Goal: Information Seeking & Learning: Learn about a topic

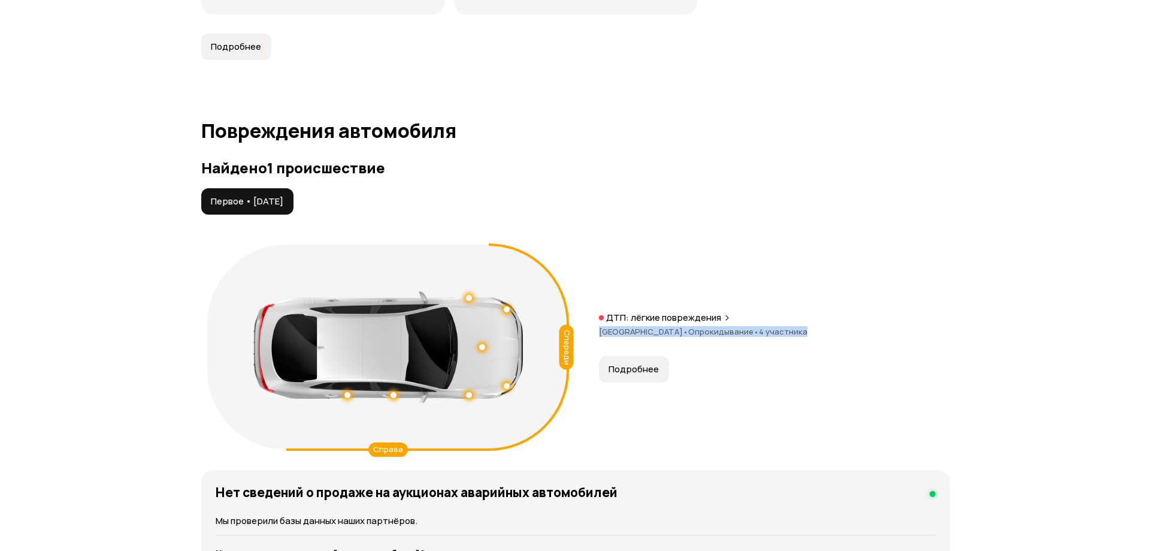
scroll to position [1122, 0]
click at [652, 327] on span "[GEOGRAPHIC_DATA] •" at bounding box center [638, 331] width 89 height 11
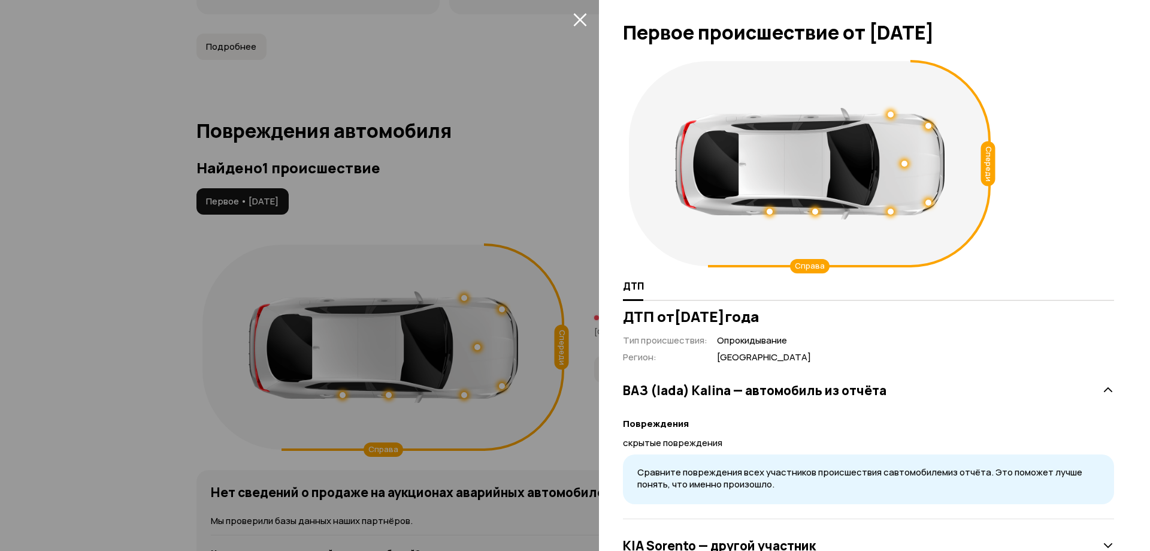
drag, startPoint x: 677, startPoint y: 318, endPoint x: 823, endPoint y: 315, distance: 145.6
click at [823, 315] on h3 "ДТП от [DATE]" at bounding box center [868, 316] width 491 height 17
copy h3 "[DATE]"
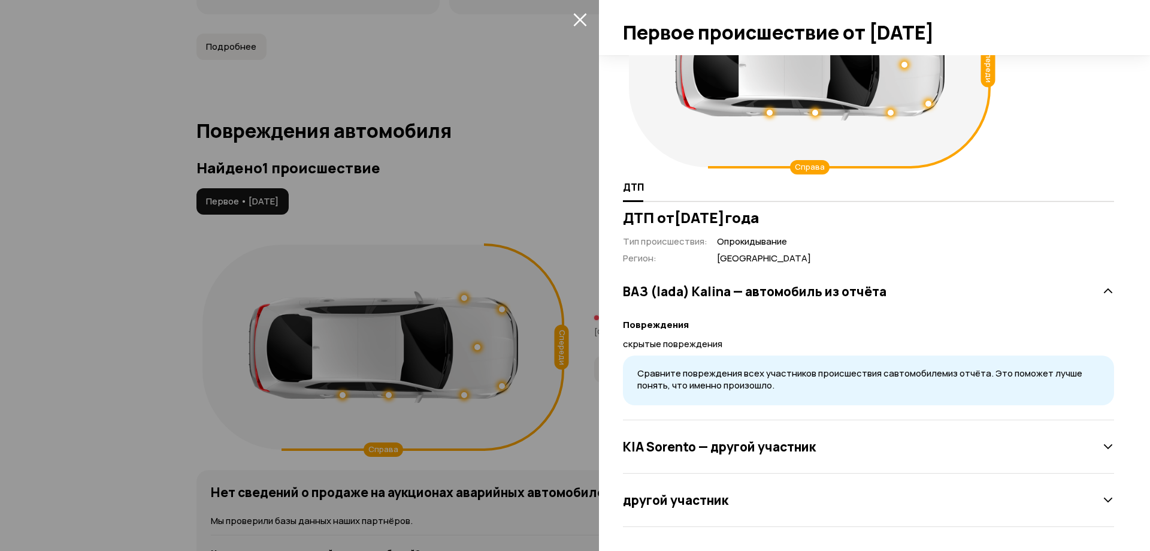
click at [805, 214] on h3 "ДТП от [DATE]" at bounding box center [868, 217] width 491 height 17
click at [987, 372] on span "Сравните повреждения всех участников происшествия с автомобилем из отчёта. Это …" at bounding box center [860, 379] width 445 height 25
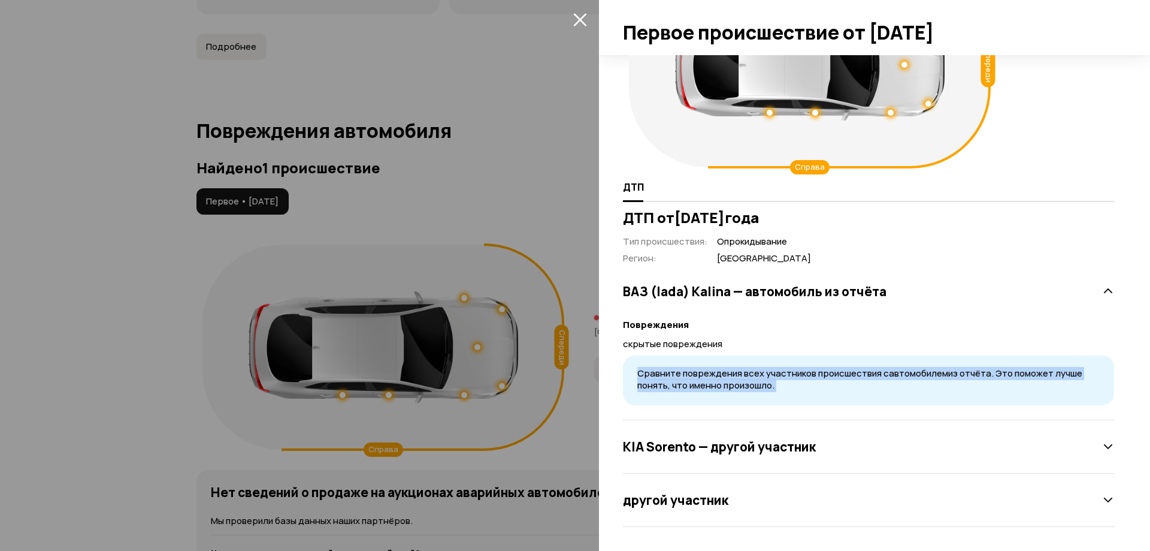
click at [987, 372] on span "Сравните повреждения всех участников происшествия с автомобилем из отчёта. Это …" at bounding box center [860, 379] width 445 height 25
click at [835, 434] on div "KIA Sorento — другой участник" at bounding box center [868, 446] width 491 height 24
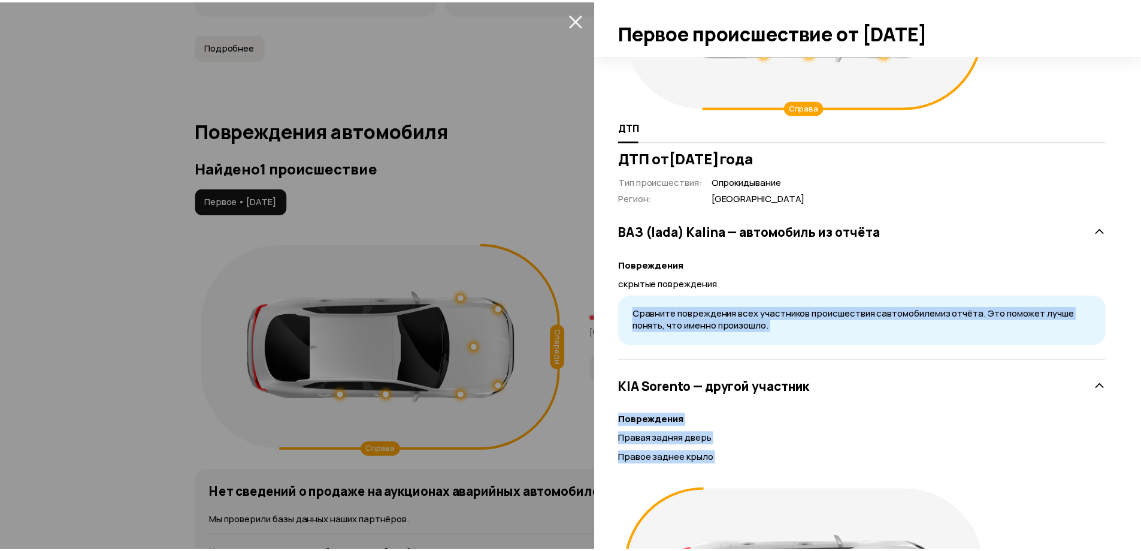
scroll to position [39, 0]
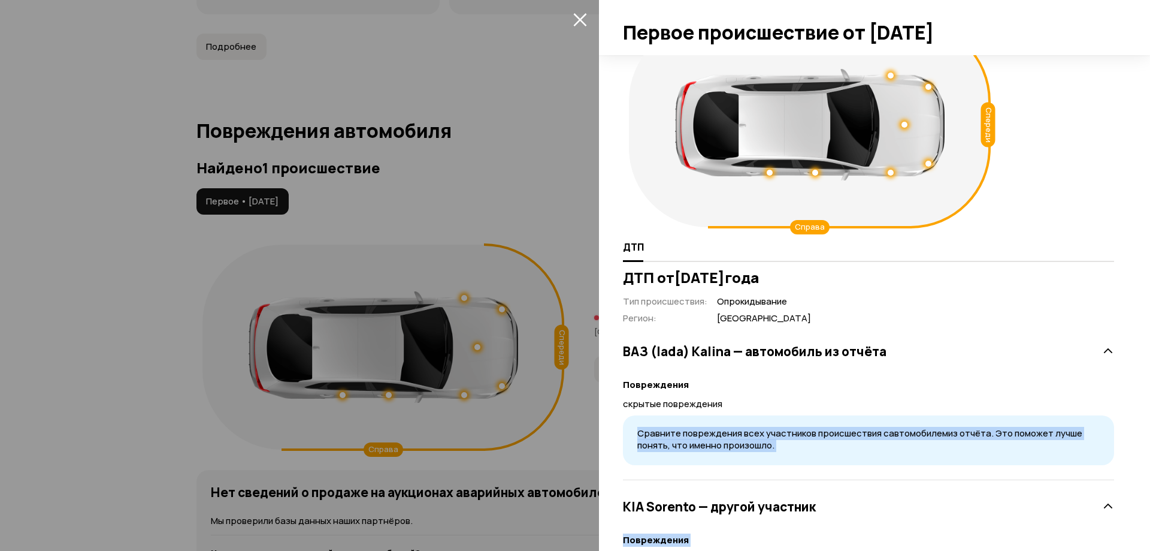
click at [582, 20] on icon "закрыть" at bounding box center [580, 20] width 14 height 14
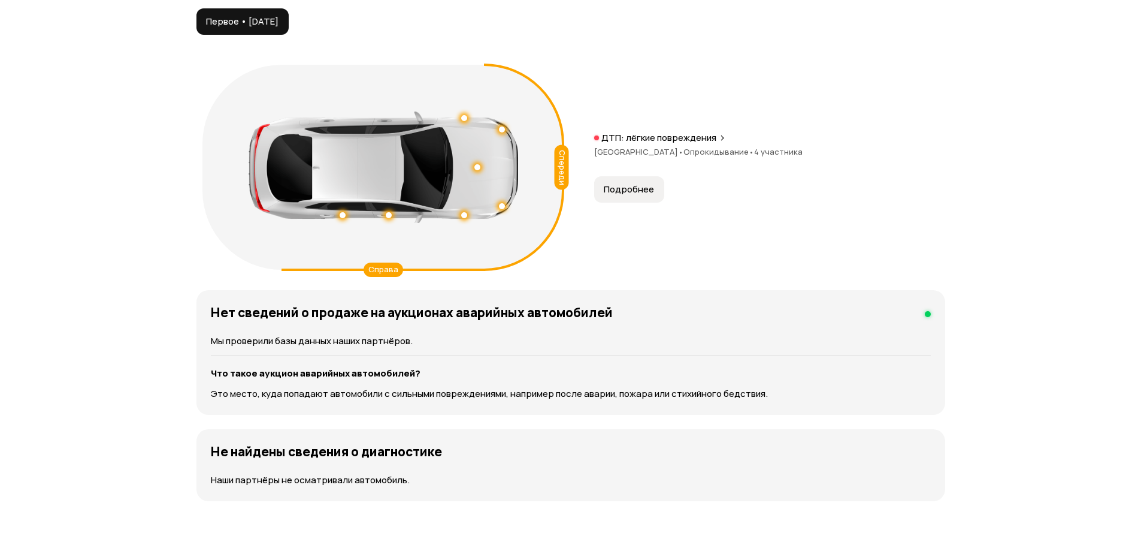
scroll to position [1361, 0]
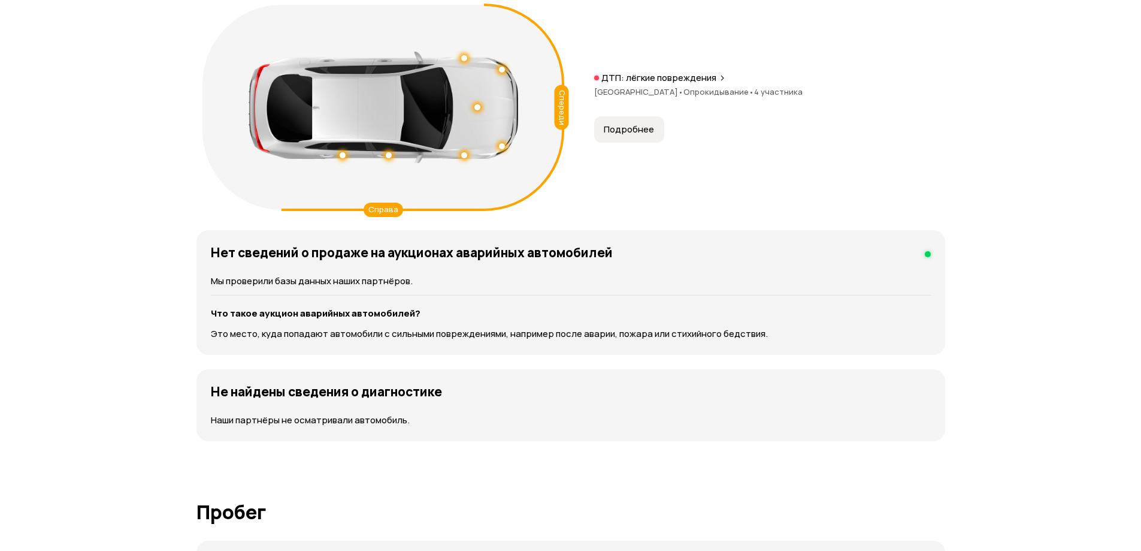
click at [926, 252] on div at bounding box center [928, 254] width 6 height 6
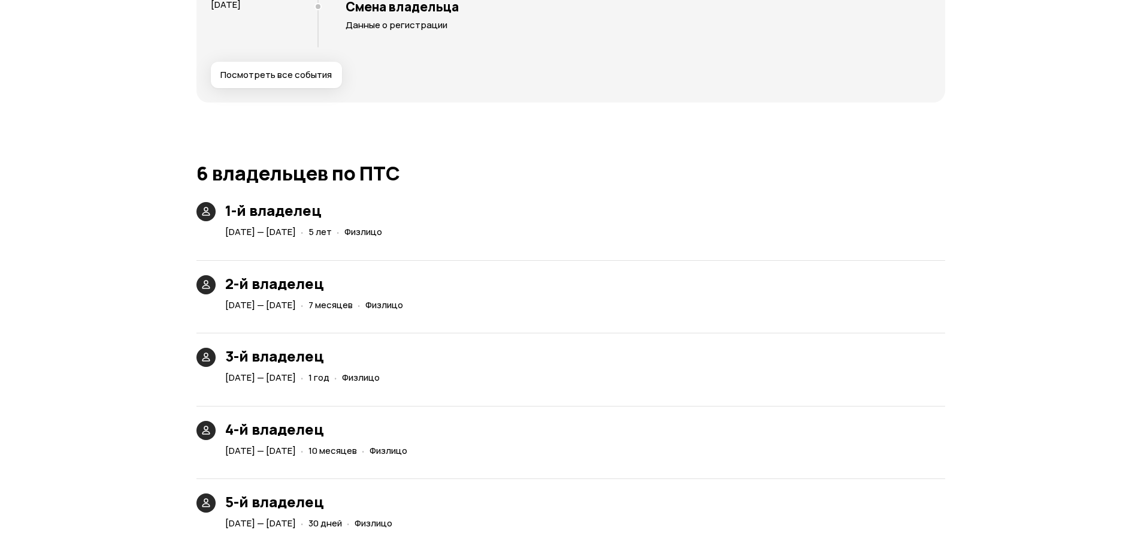
scroll to position [2680, 0]
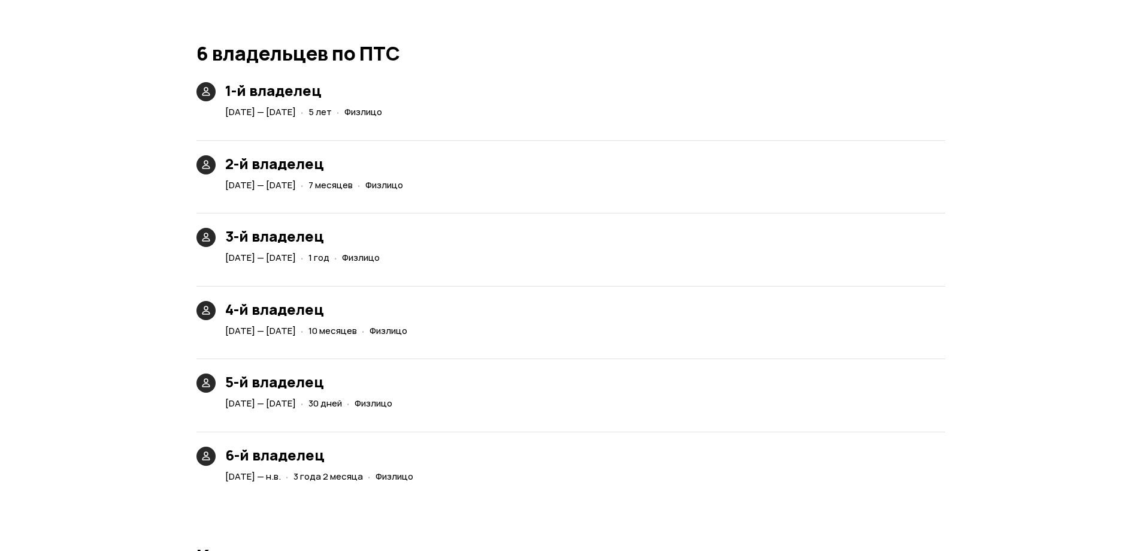
click at [382, 115] on span "Физлицо" at bounding box center [364, 111] width 38 height 13
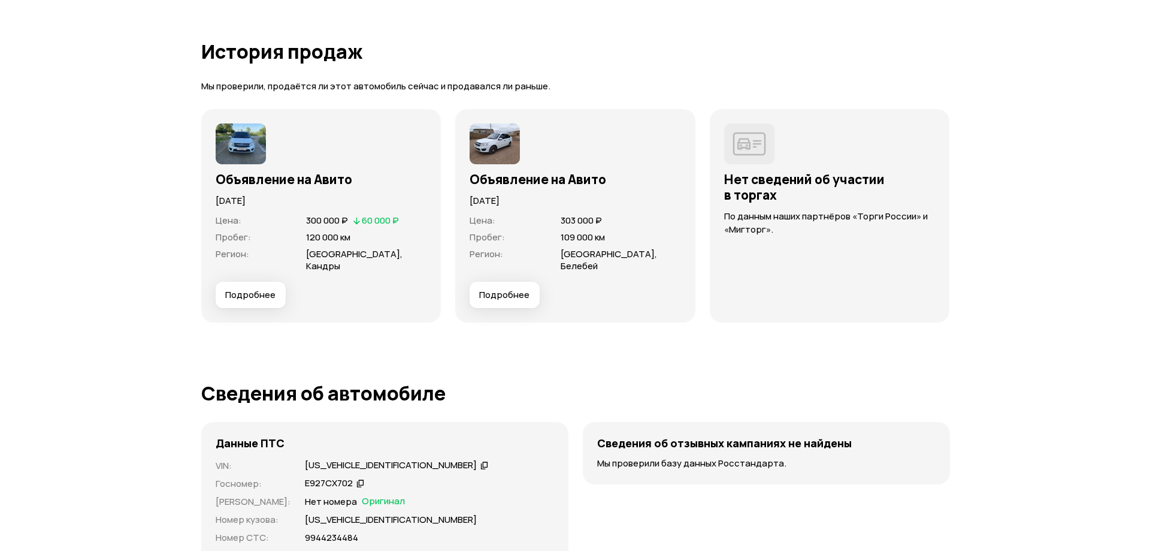
scroll to position [3638, 0]
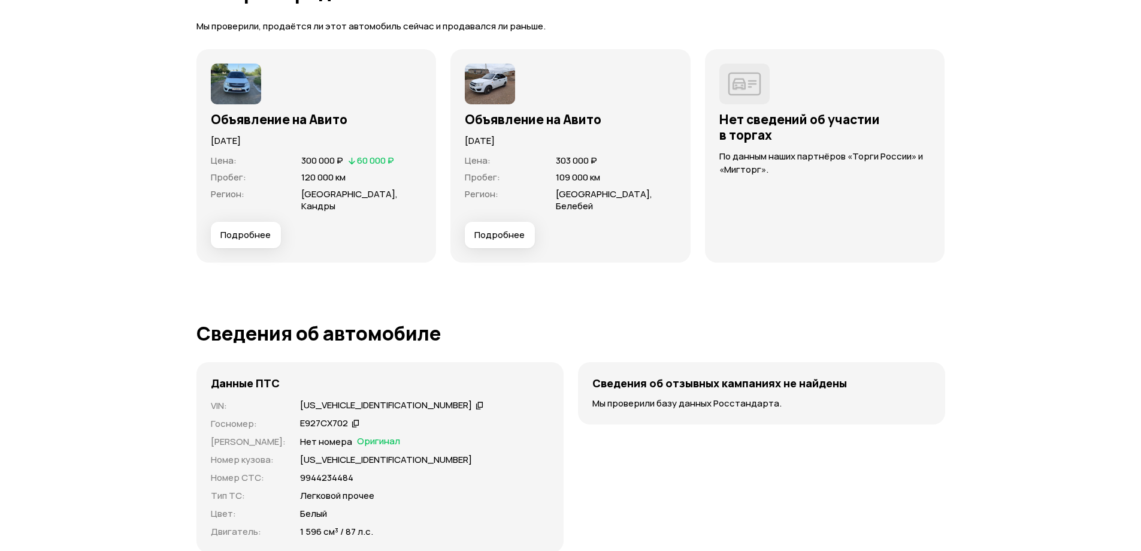
click at [496, 229] on span "Подробнее" at bounding box center [500, 235] width 50 height 12
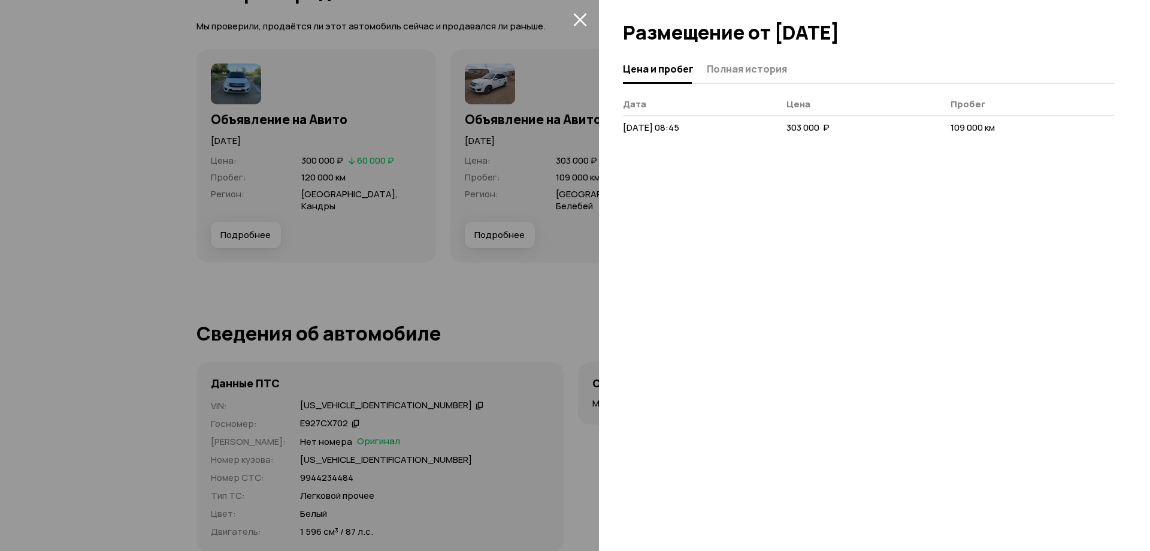
click at [241, 222] on div at bounding box center [575, 275] width 1150 height 551
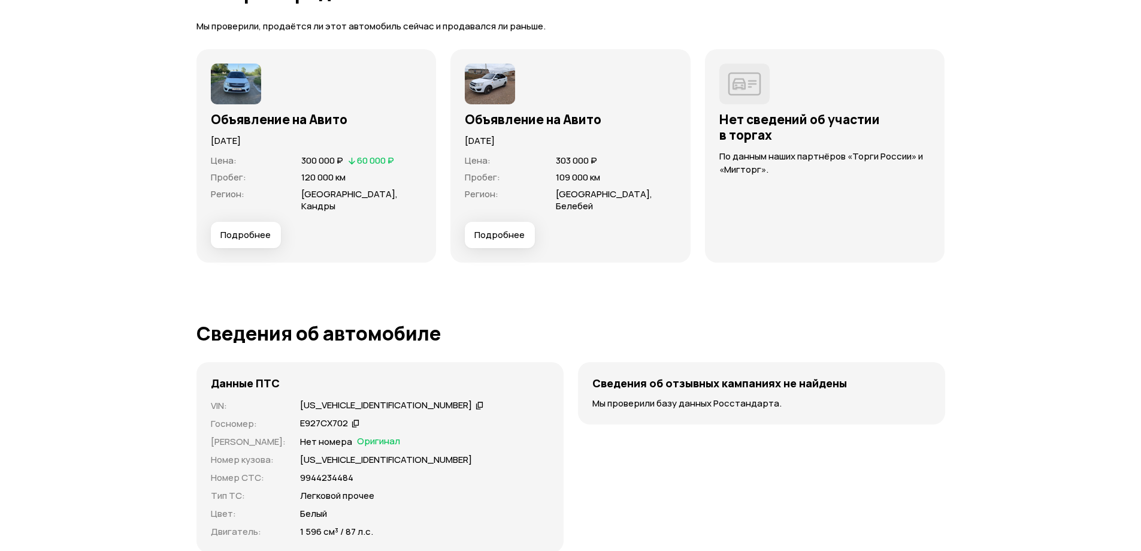
click at [241, 229] on span "Подробнее" at bounding box center [245, 235] width 50 height 12
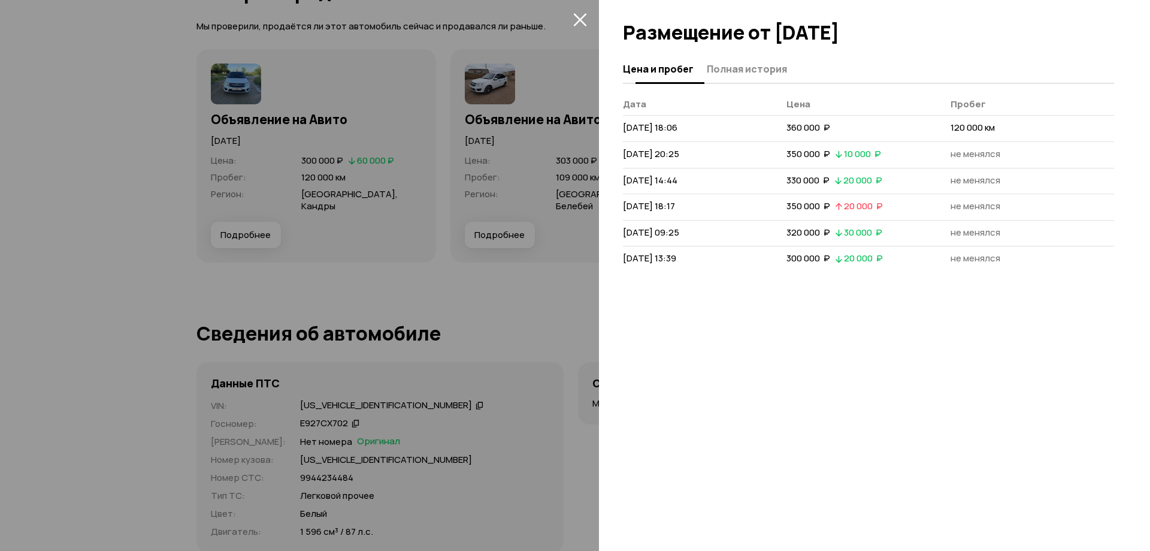
click at [726, 66] on span "Полная история" at bounding box center [747, 69] width 80 height 12
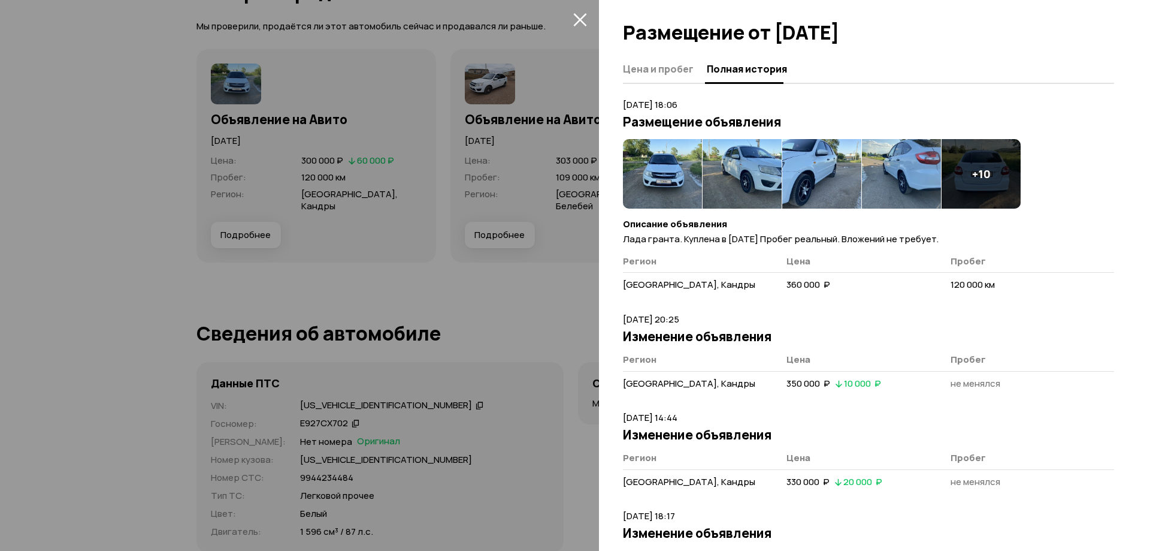
click at [484, 80] on div at bounding box center [575, 275] width 1150 height 551
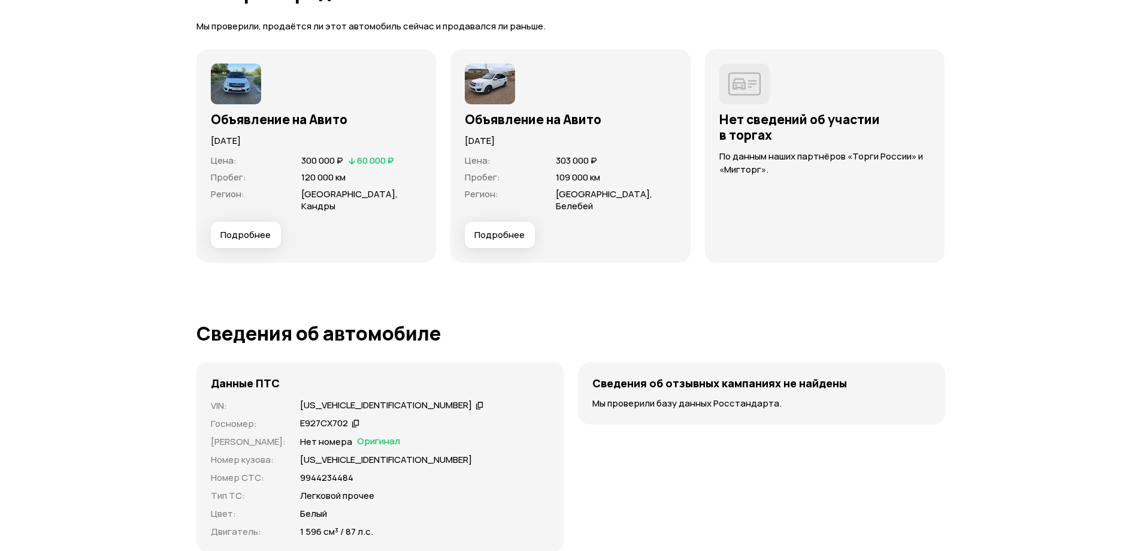
click at [505, 229] on span "Подробнее" at bounding box center [500, 235] width 50 height 12
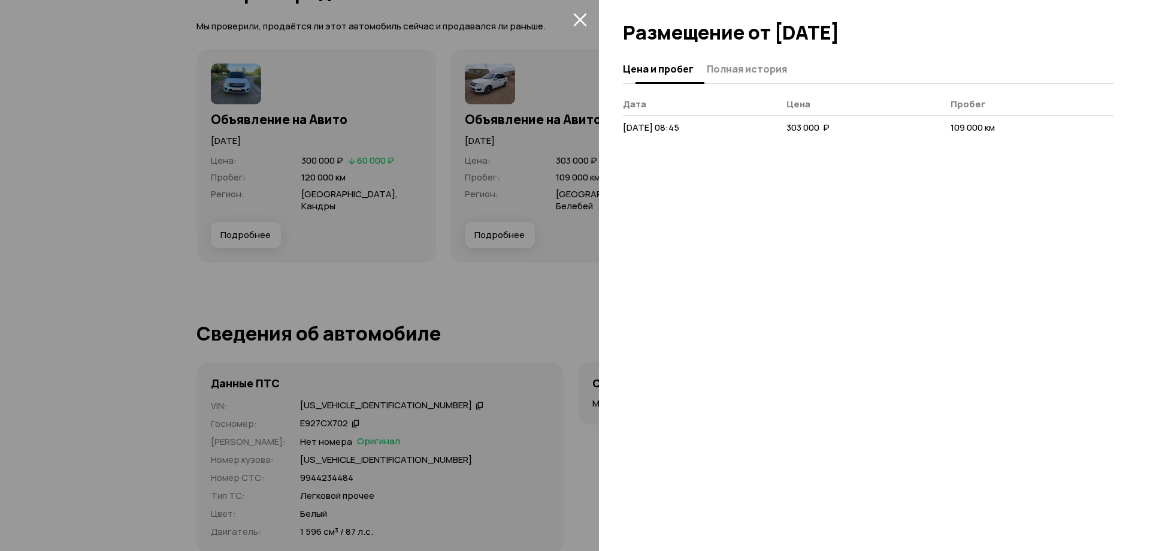
click at [757, 64] on span "Полная история" at bounding box center [747, 69] width 80 height 12
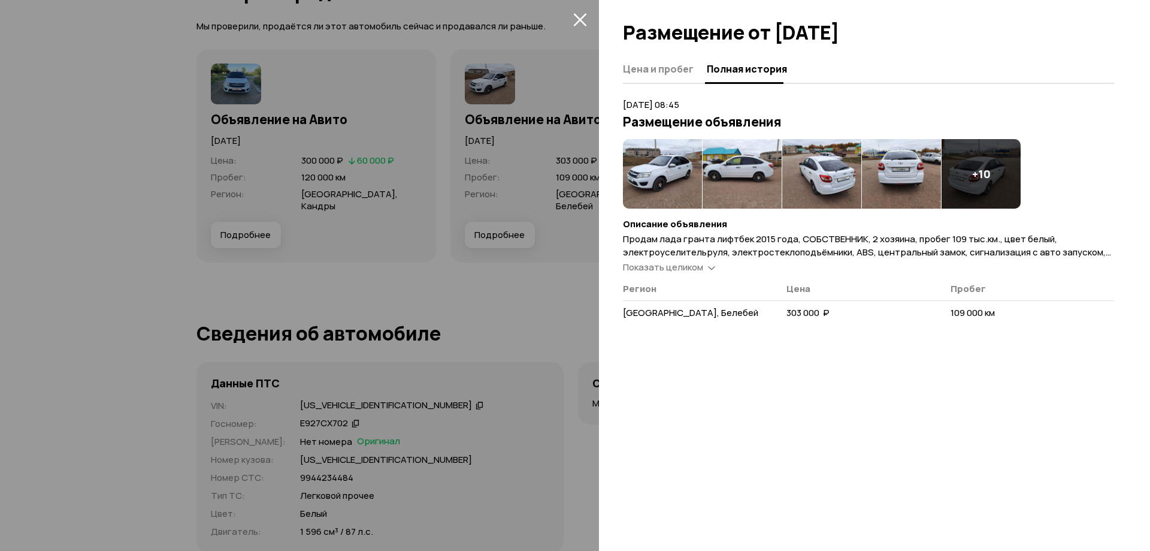
click at [660, 168] on img at bounding box center [662, 174] width 79 height 70
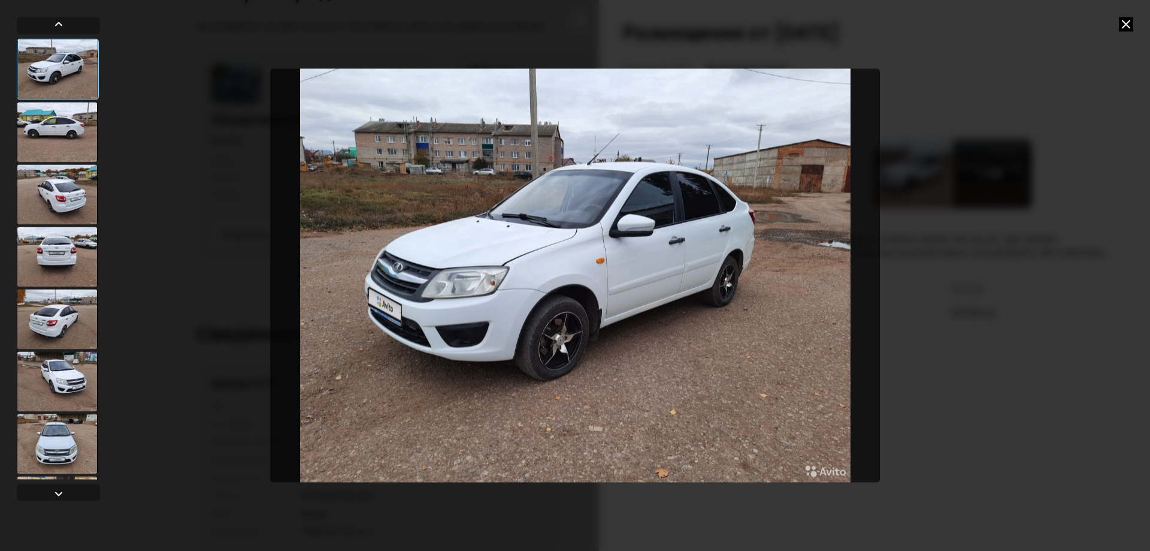
click at [74, 128] on div at bounding box center [57, 132] width 81 height 60
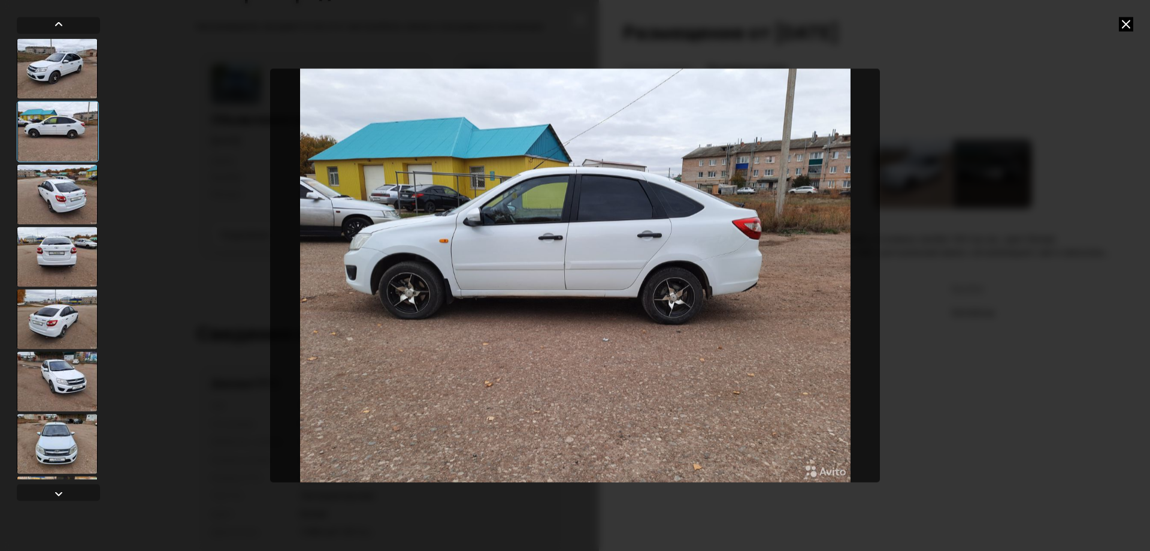
click at [42, 201] on div at bounding box center [57, 194] width 81 height 60
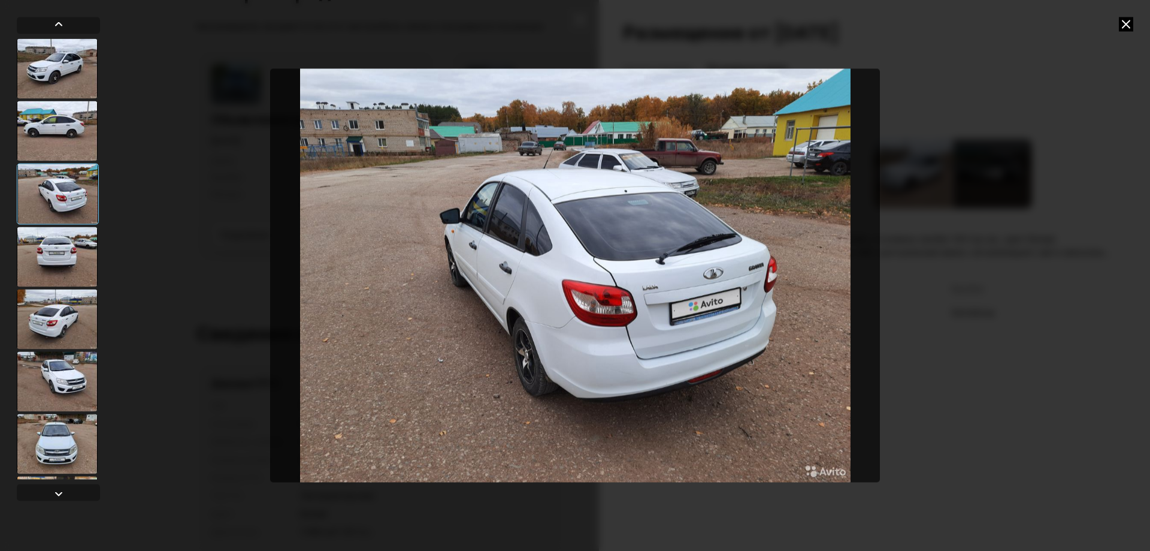
click at [41, 230] on div at bounding box center [57, 256] width 81 height 60
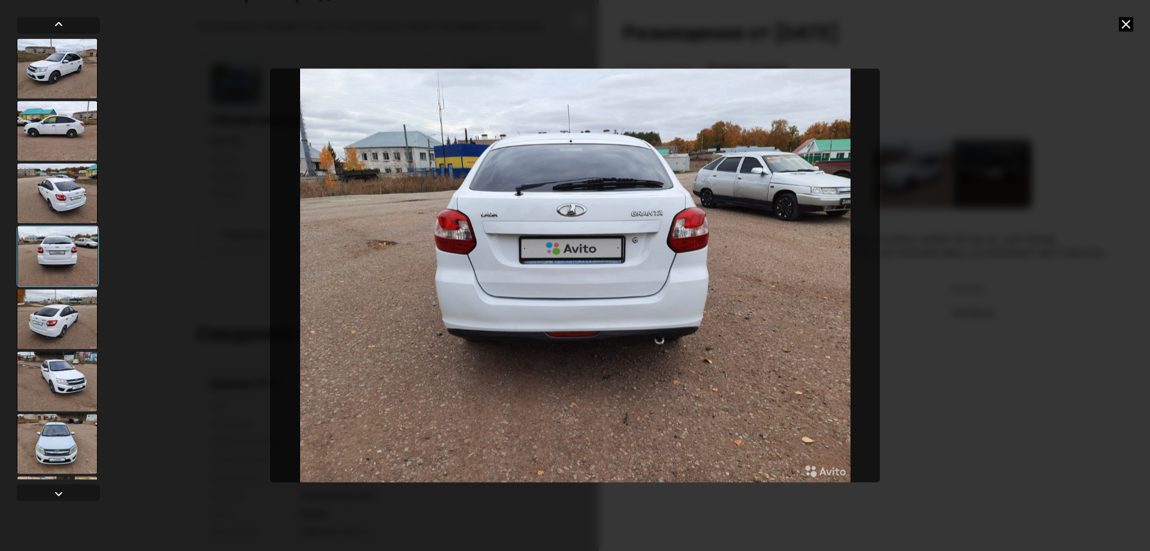
click at [43, 273] on div at bounding box center [58, 255] width 82 height 61
click at [46, 301] on div at bounding box center [57, 319] width 81 height 60
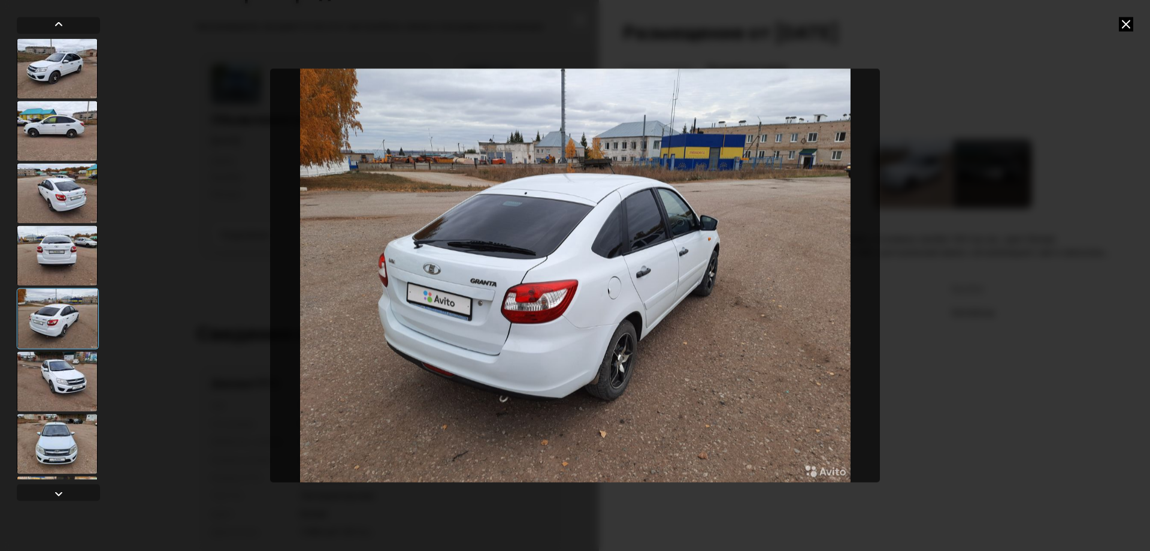
click at [60, 366] on div at bounding box center [57, 381] width 81 height 60
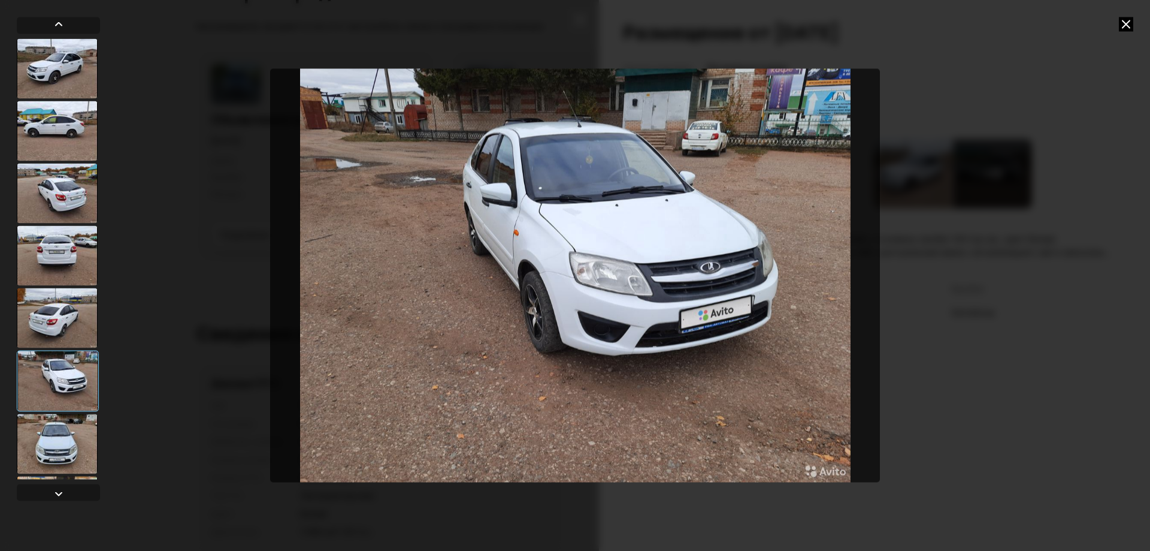
click at [50, 397] on div at bounding box center [58, 380] width 82 height 61
click at [56, 445] on div at bounding box center [57, 443] width 81 height 60
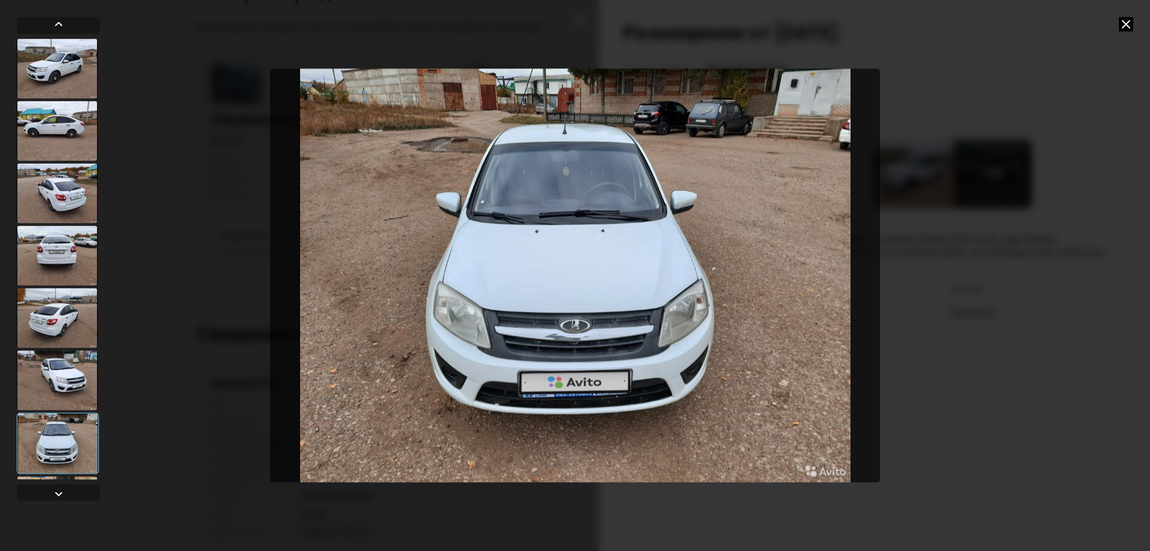
click at [68, 476] on div at bounding box center [57, 506] width 81 height 60
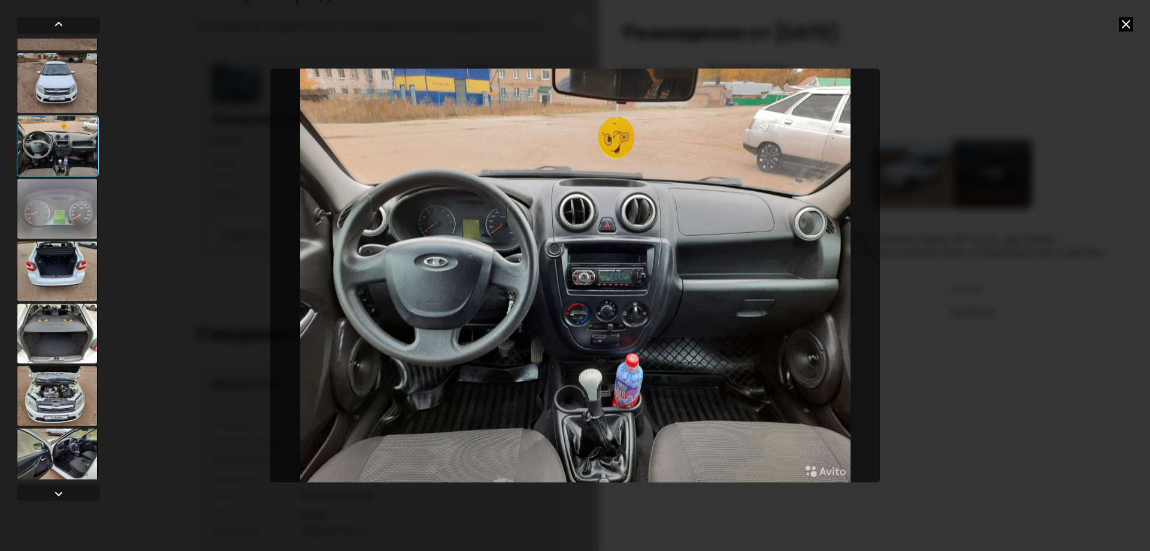
scroll to position [496, 0]
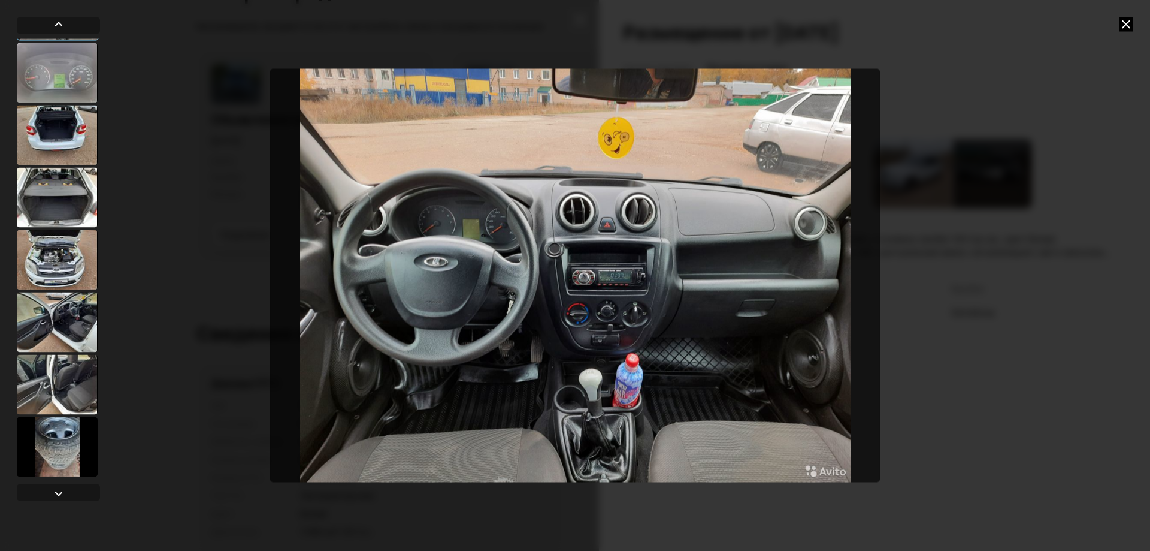
click at [64, 423] on div at bounding box center [57, 446] width 81 height 60
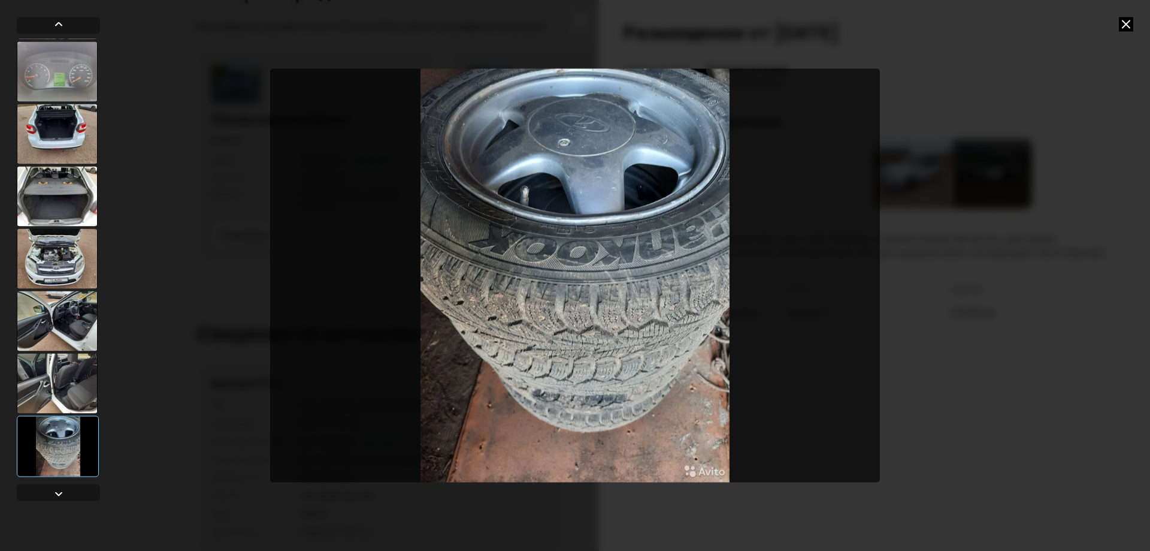
click at [1123, 25] on icon at bounding box center [1126, 24] width 14 height 14
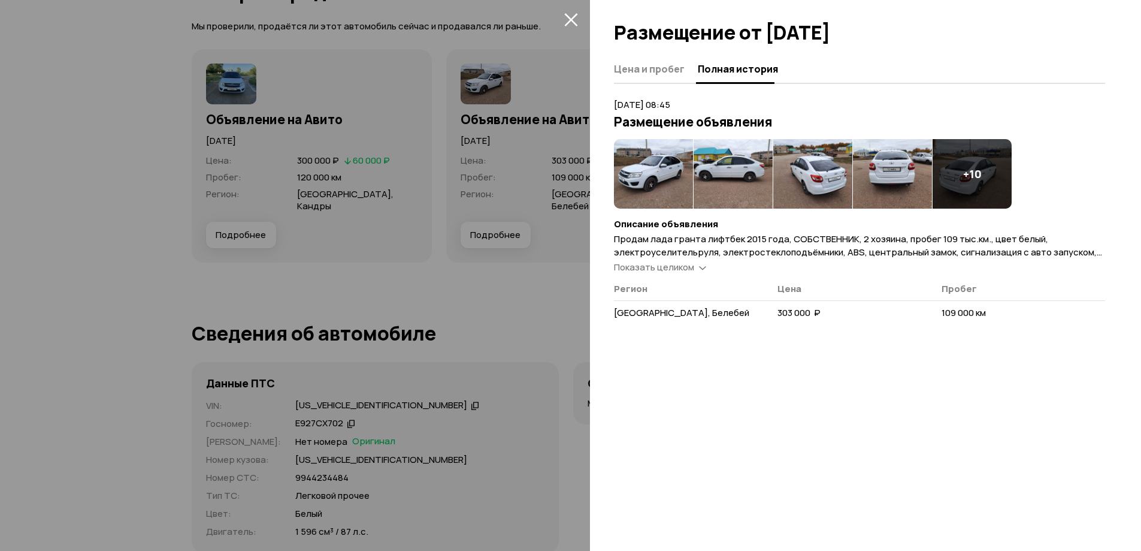
click at [256, 91] on div at bounding box center [570, 275] width 1141 height 551
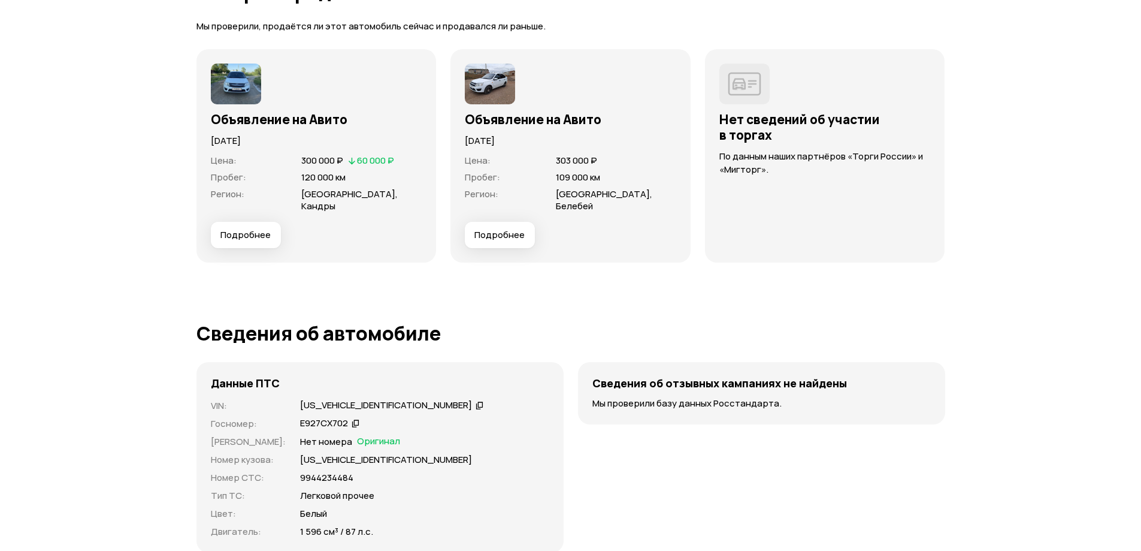
click at [253, 229] on span "Подробнее" at bounding box center [245, 235] width 50 height 12
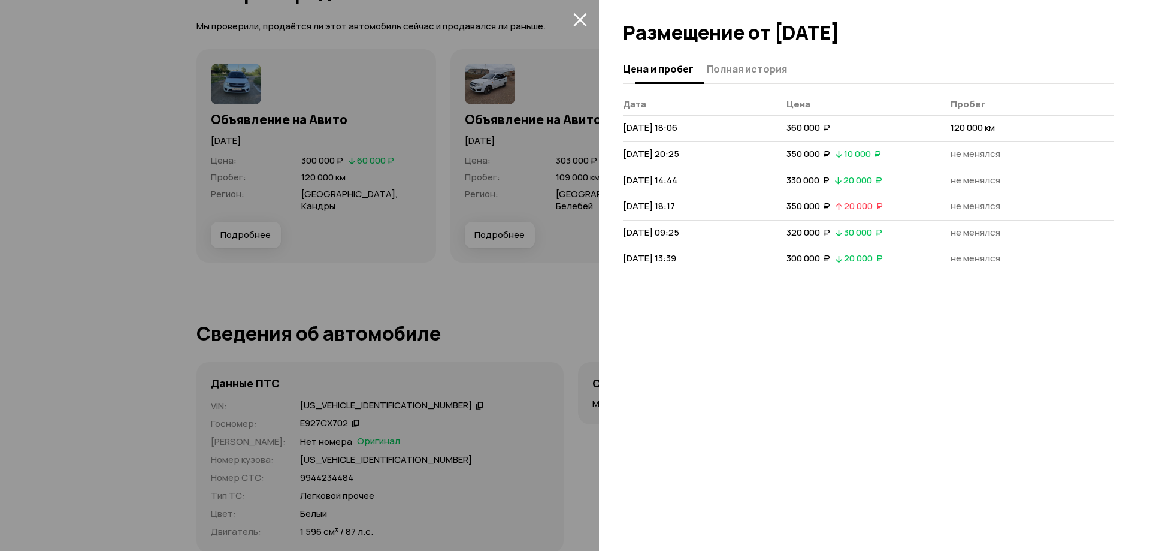
click at [735, 65] on span "Полная история" at bounding box center [747, 69] width 80 height 12
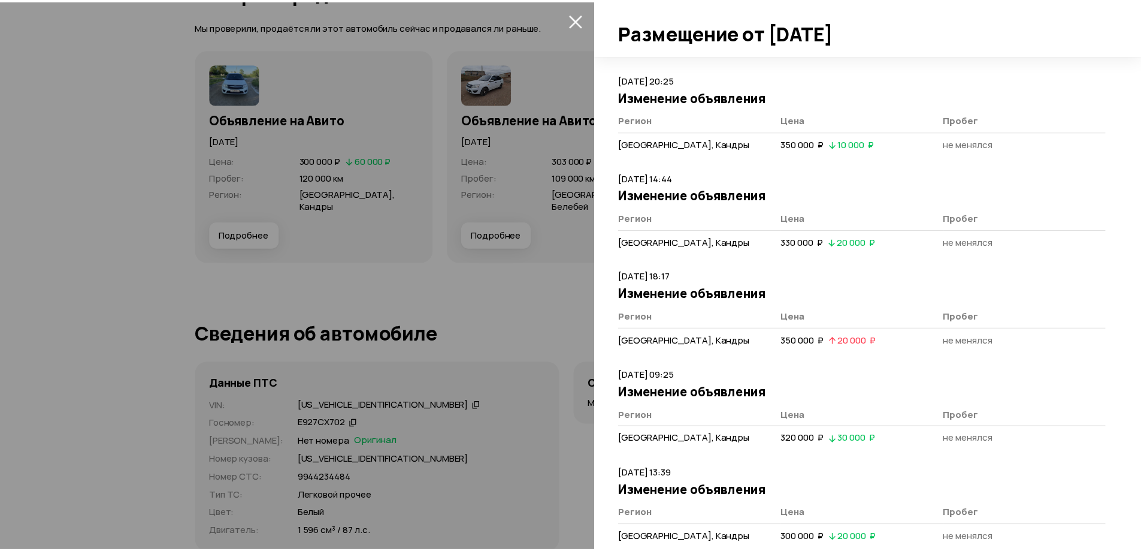
scroll to position [264, 0]
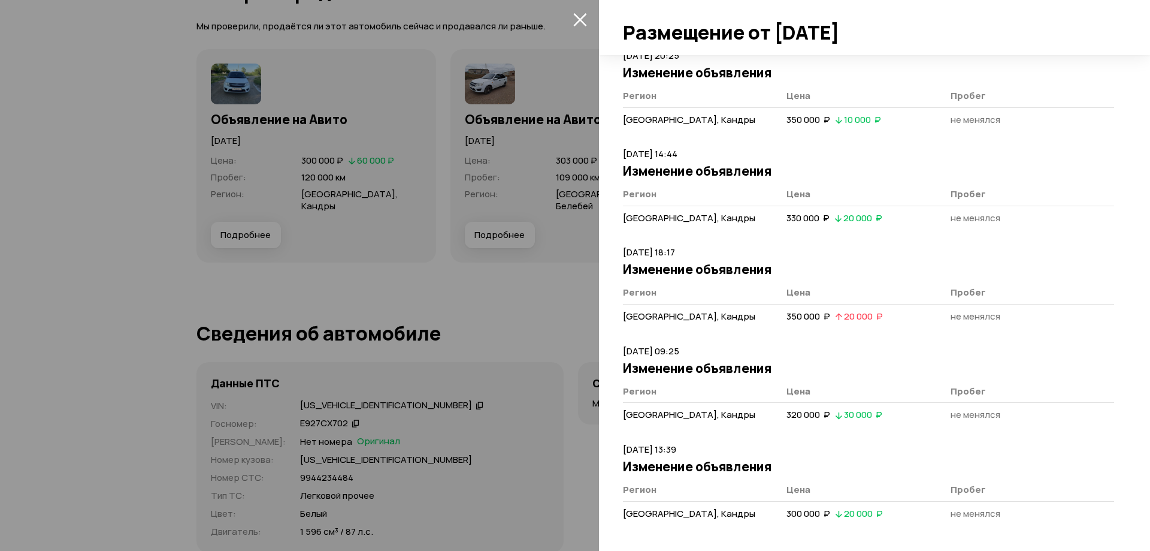
click at [380, 392] on div at bounding box center [575, 275] width 1150 height 551
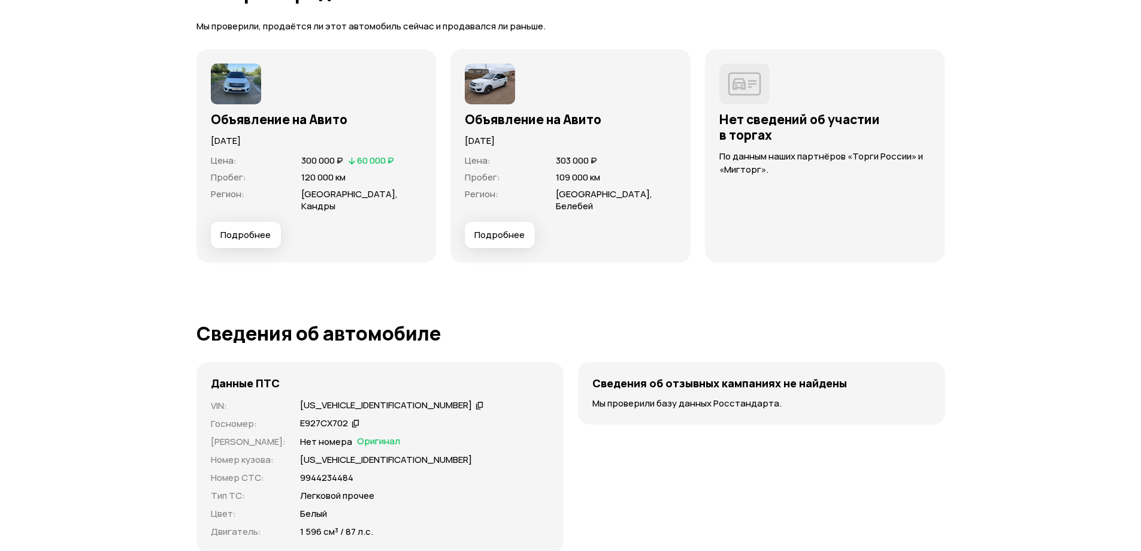
click at [476, 399] on icon at bounding box center [480, 405] width 8 height 12
